Goal: Task Accomplishment & Management: Use online tool/utility

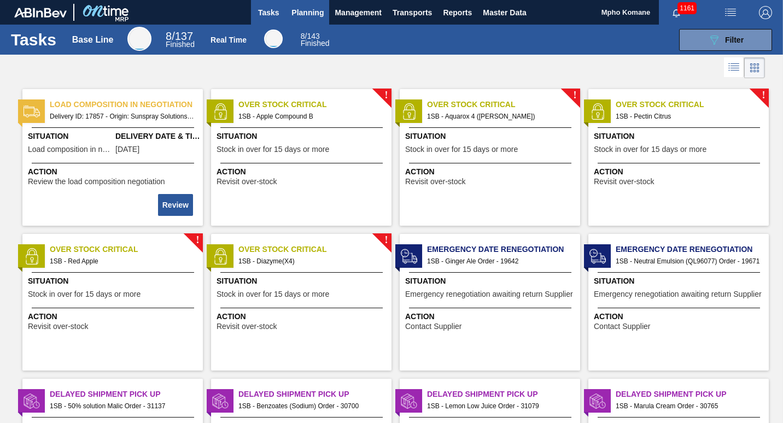
click at [305, 14] on span "Planning" at bounding box center [307, 12] width 32 height 13
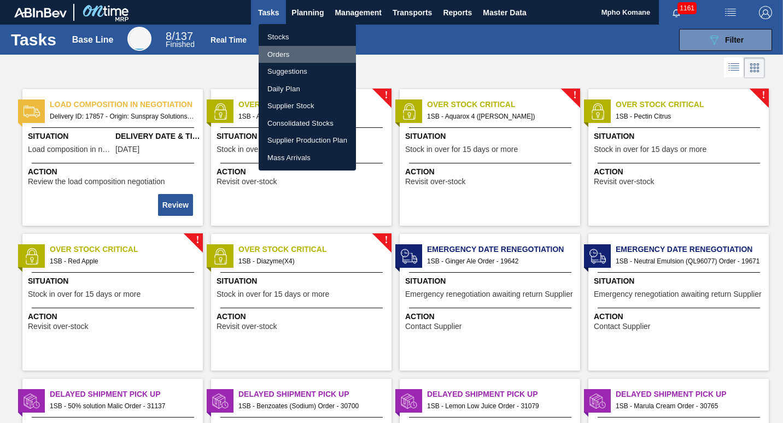
click at [290, 52] on li "Orders" at bounding box center [307, 54] width 97 height 17
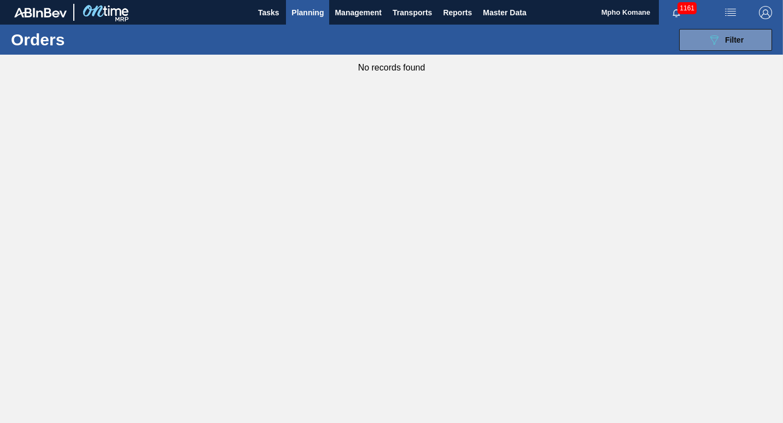
click at [305, 16] on span "Planning" at bounding box center [307, 12] width 32 height 13
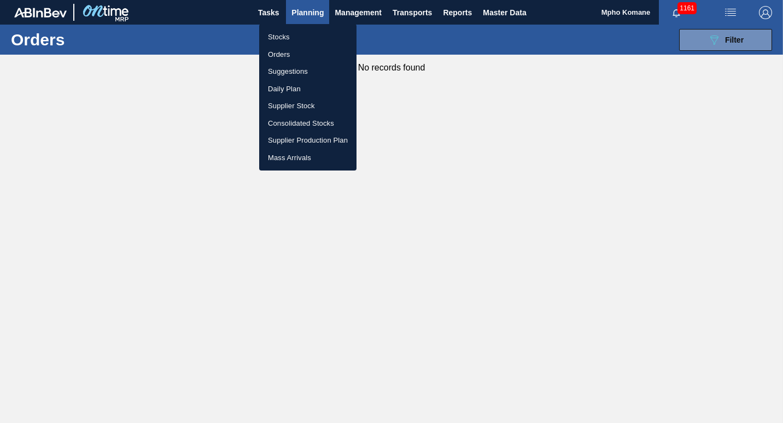
click at [285, 35] on li "Stocks" at bounding box center [307, 36] width 97 height 17
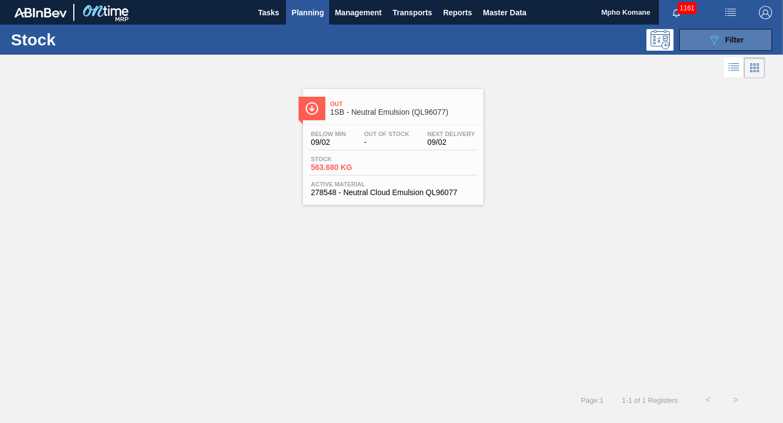
click at [725, 31] on button "089F7B8B-B2A5-4AFE-B5C0-19BA573D28AC Filter" at bounding box center [725, 40] width 93 height 22
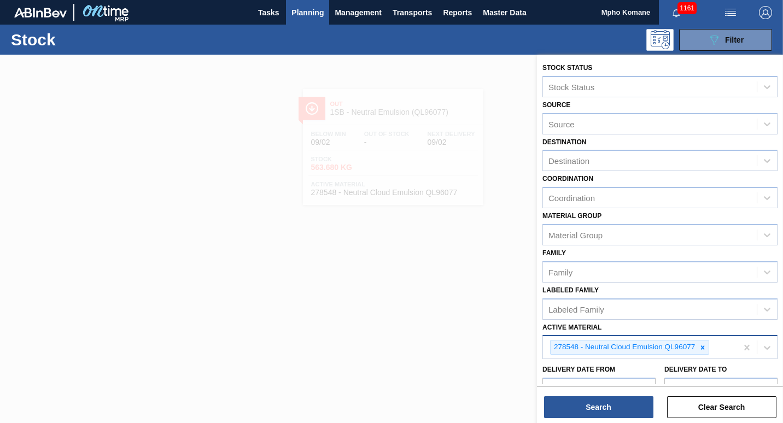
click at [715, 346] on div "278548 - Neutral Cloud Emulsion QL96077" at bounding box center [640, 347] width 194 height 22
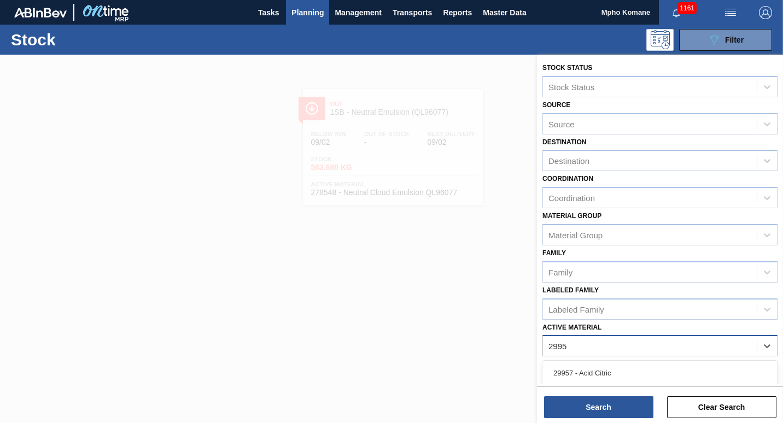
type Material "29957"
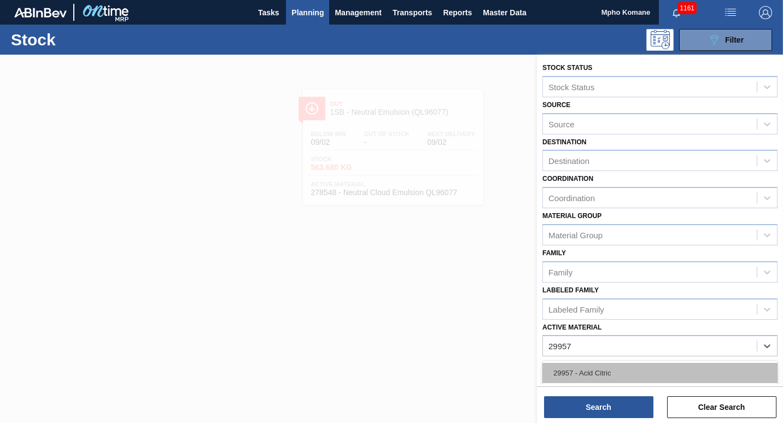
click at [609, 372] on div "29957 - Acid Citric" at bounding box center [659, 373] width 235 height 20
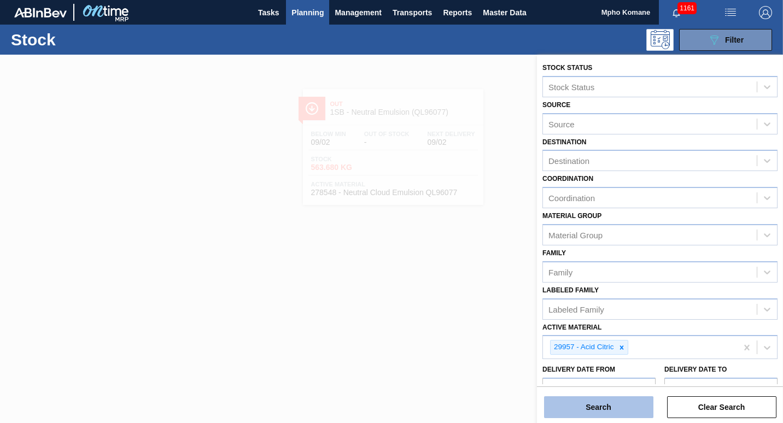
click at [621, 411] on button "Search" at bounding box center [598, 407] width 109 height 22
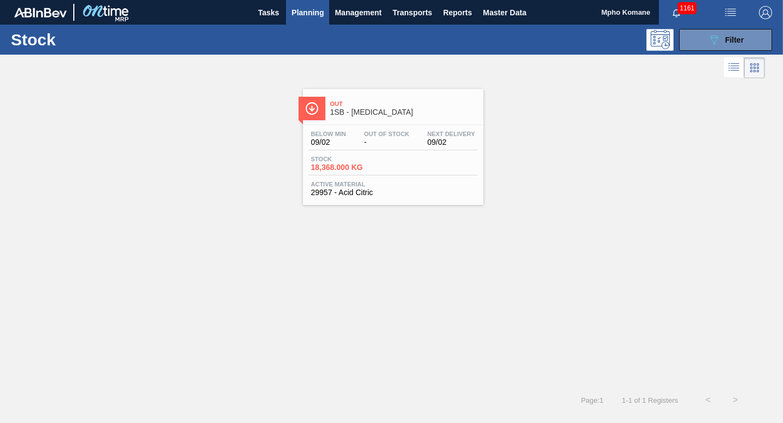
click at [359, 162] on div "Stock 18,368.000 KG" at bounding box center [349, 164] width 82 height 16
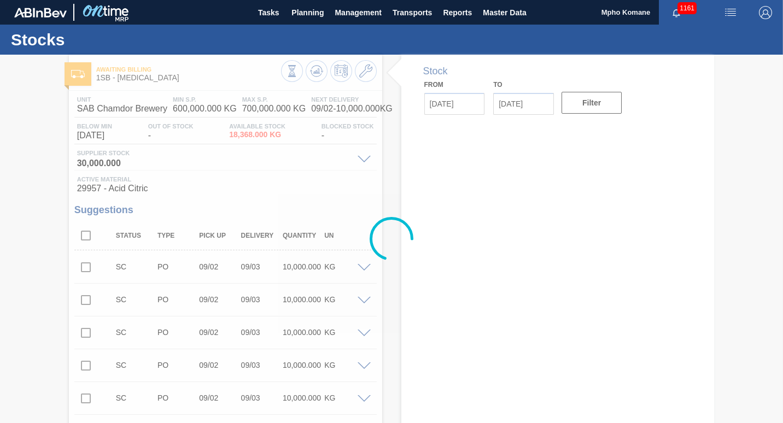
type input "[DATE]"
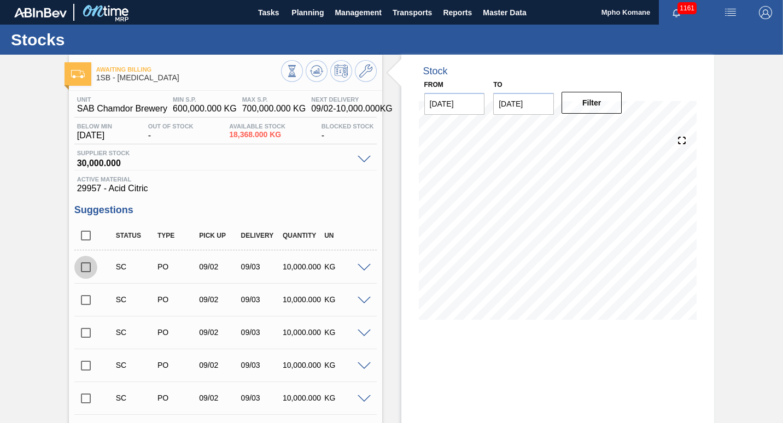
click at [89, 266] on input "checkbox" at bounding box center [85, 267] width 23 height 23
checkbox input "true"
click at [310, 69] on icon at bounding box center [316, 71] width 13 height 13
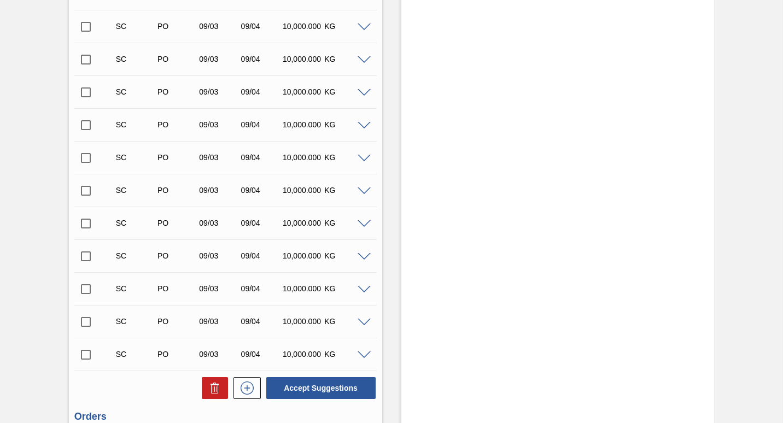
scroll to position [2246, 0]
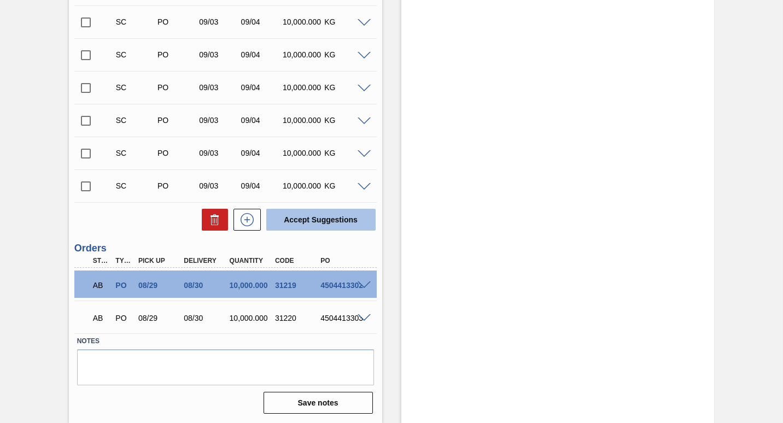
click at [326, 218] on button "Accept Suggestions" at bounding box center [320, 220] width 109 height 22
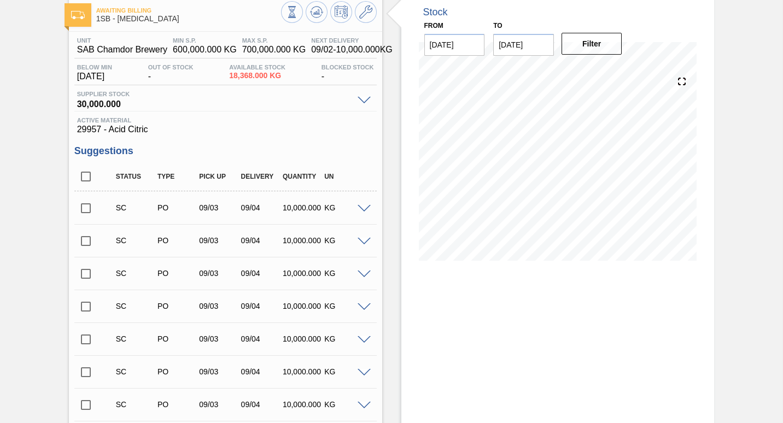
scroll to position [0, 0]
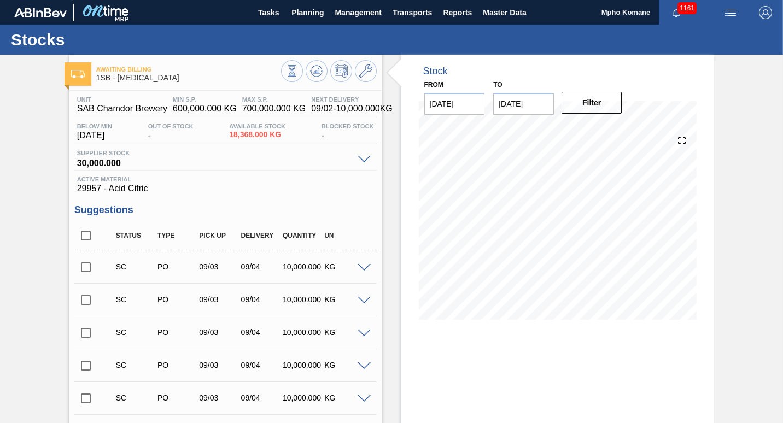
click at [83, 269] on input "checkbox" at bounding box center [85, 267] width 23 height 23
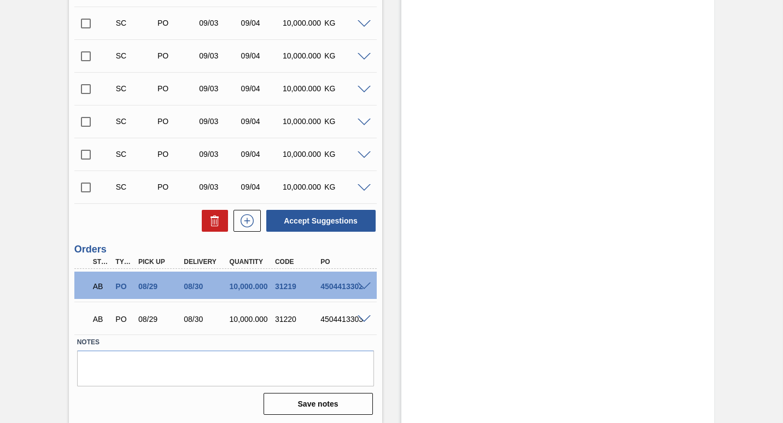
scroll to position [2246, 0]
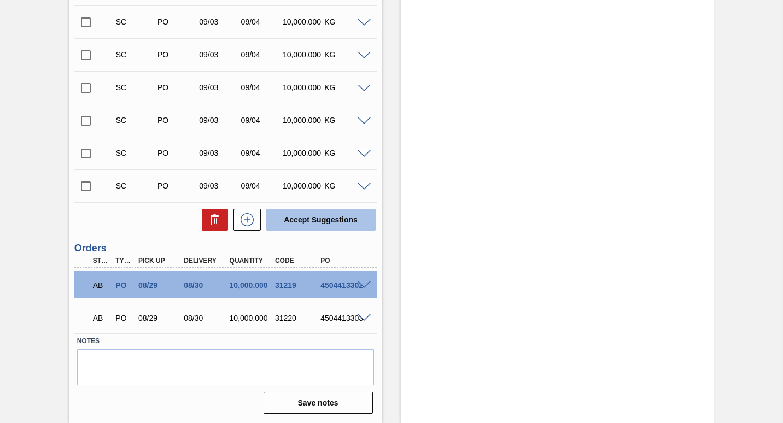
click at [325, 222] on button "Accept Suggestions" at bounding box center [320, 220] width 109 height 22
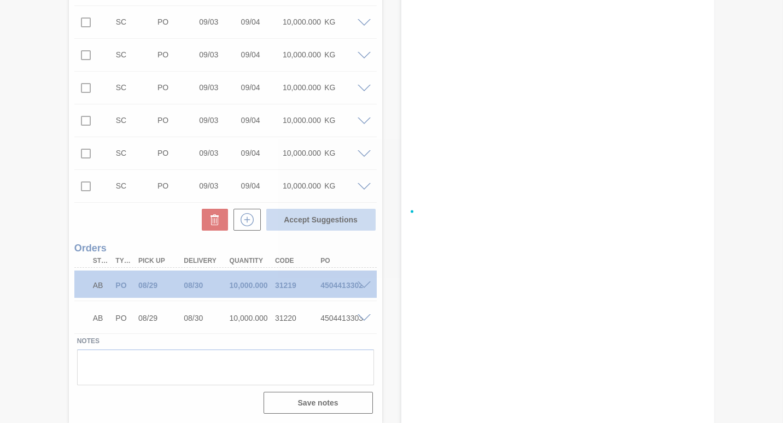
checkbox input "false"
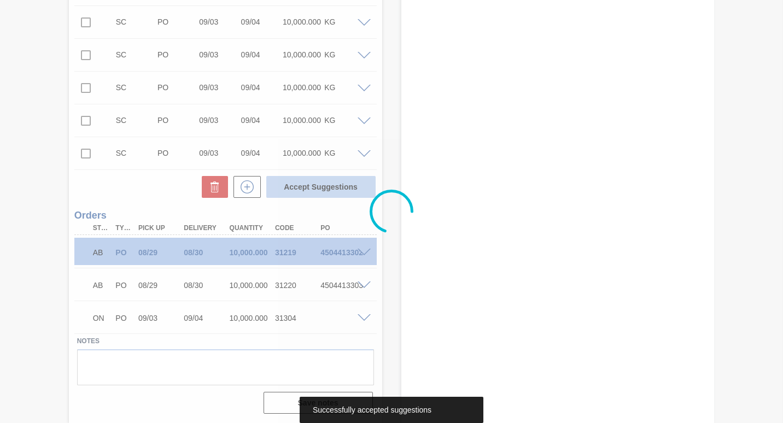
scroll to position [2213, 0]
